Goal: Check status: Check status

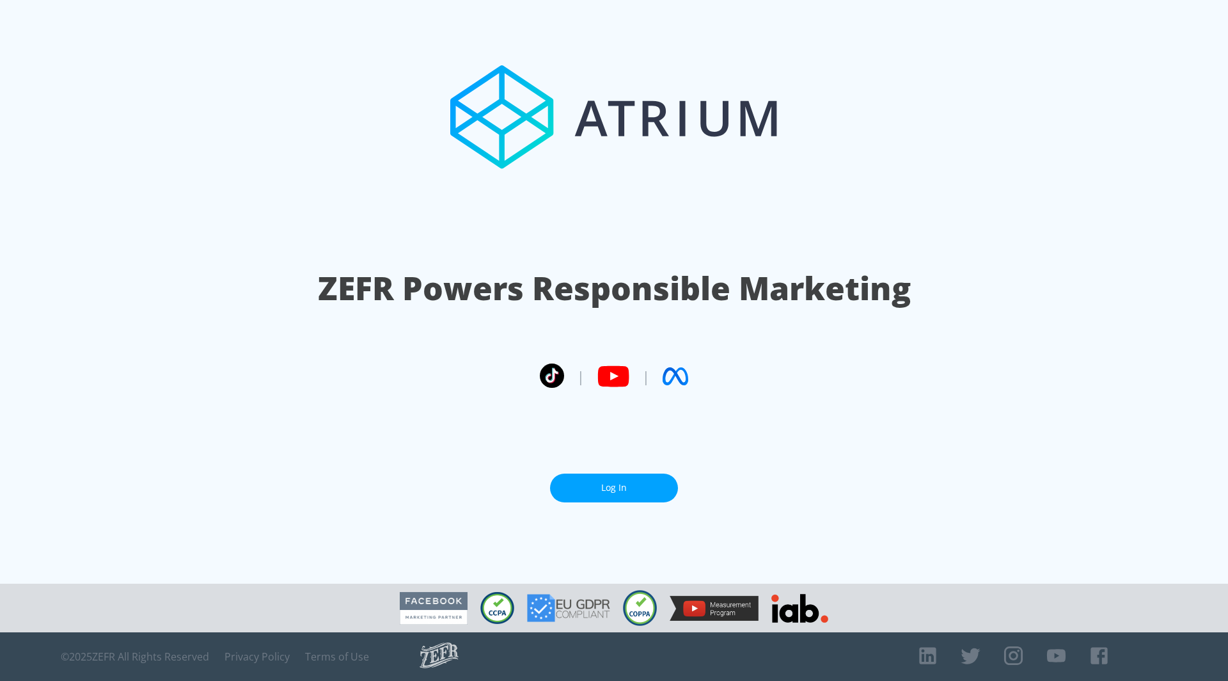
click at [606, 479] on link "Log In" at bounding box center [614, 487] width 128 height 29
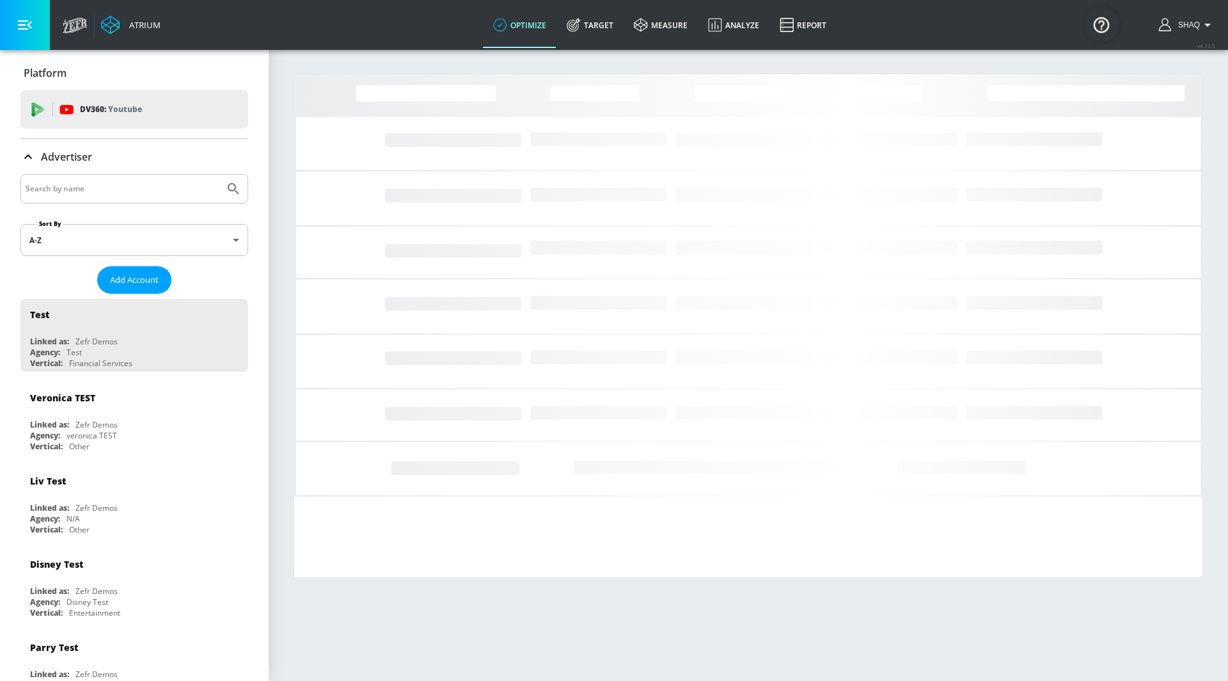
click at [76, 180] on input "Search by name" at bounding box center [123, 188] width 194 height 17
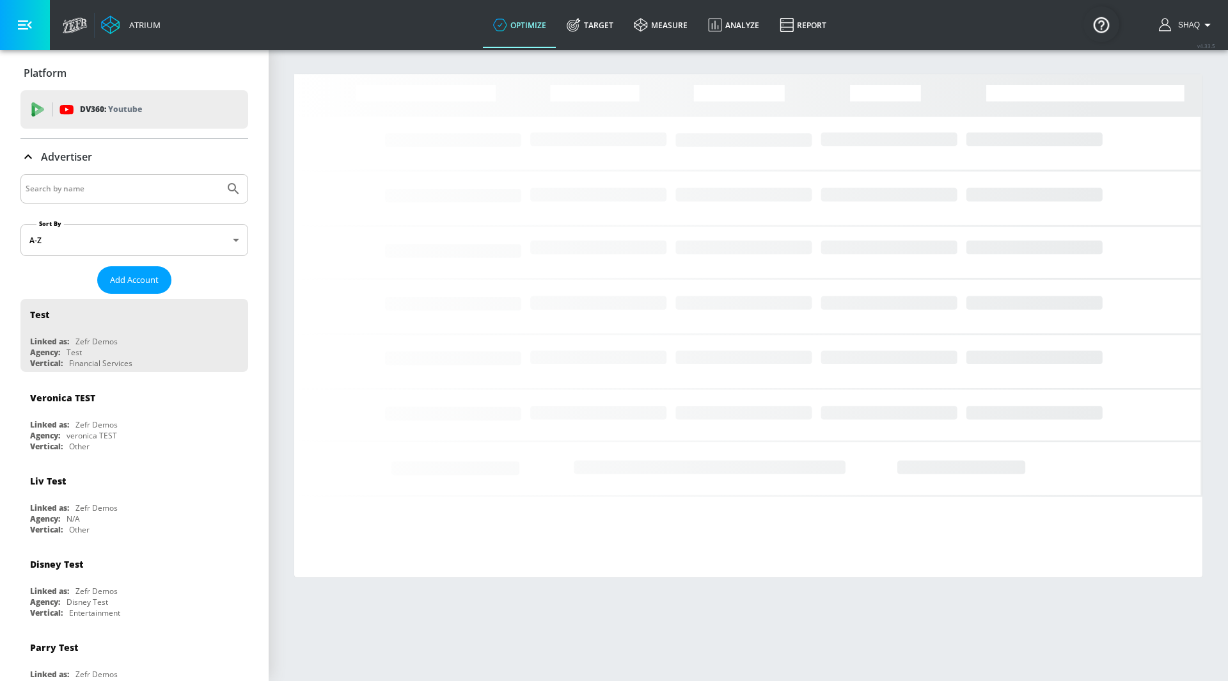
paste input "2612553219"
type input "2612553219"
click at [219, 175] on button "Submit Search" at bounding box center [233, 189] width 28 height 28
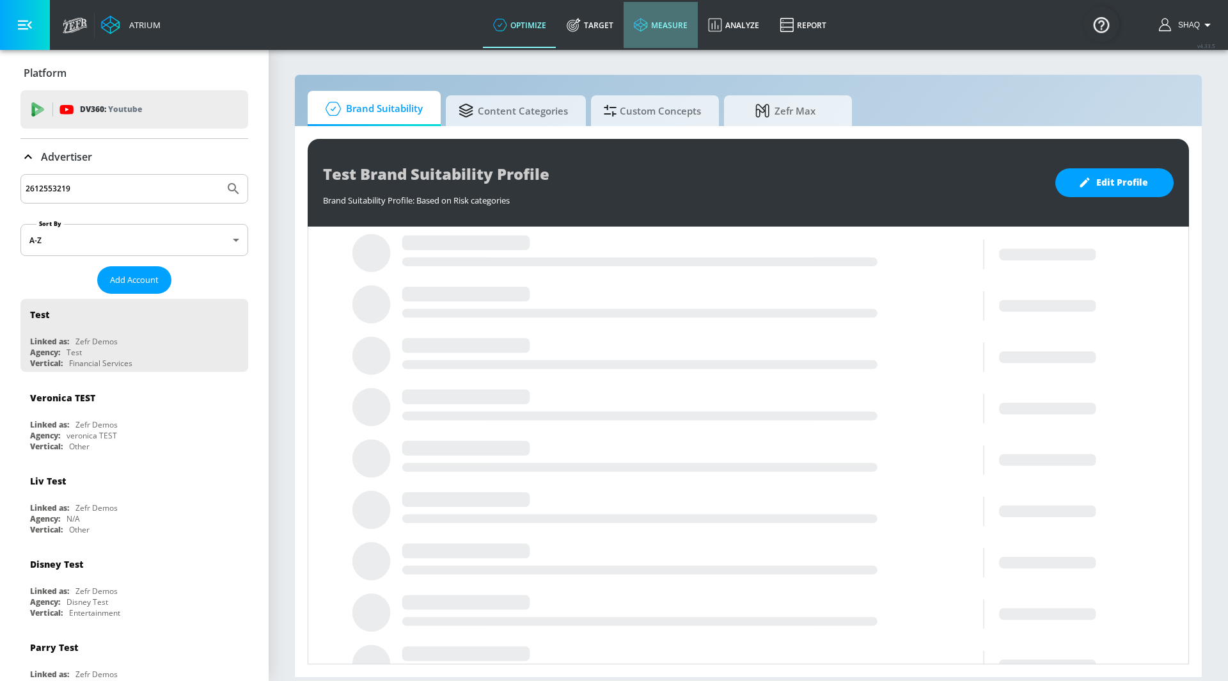
click at [648, 31] on link "measure" at bounding box center [661, 25] width 74 height 46
